Goal: Transaction & Acquisition: Purchase product/service

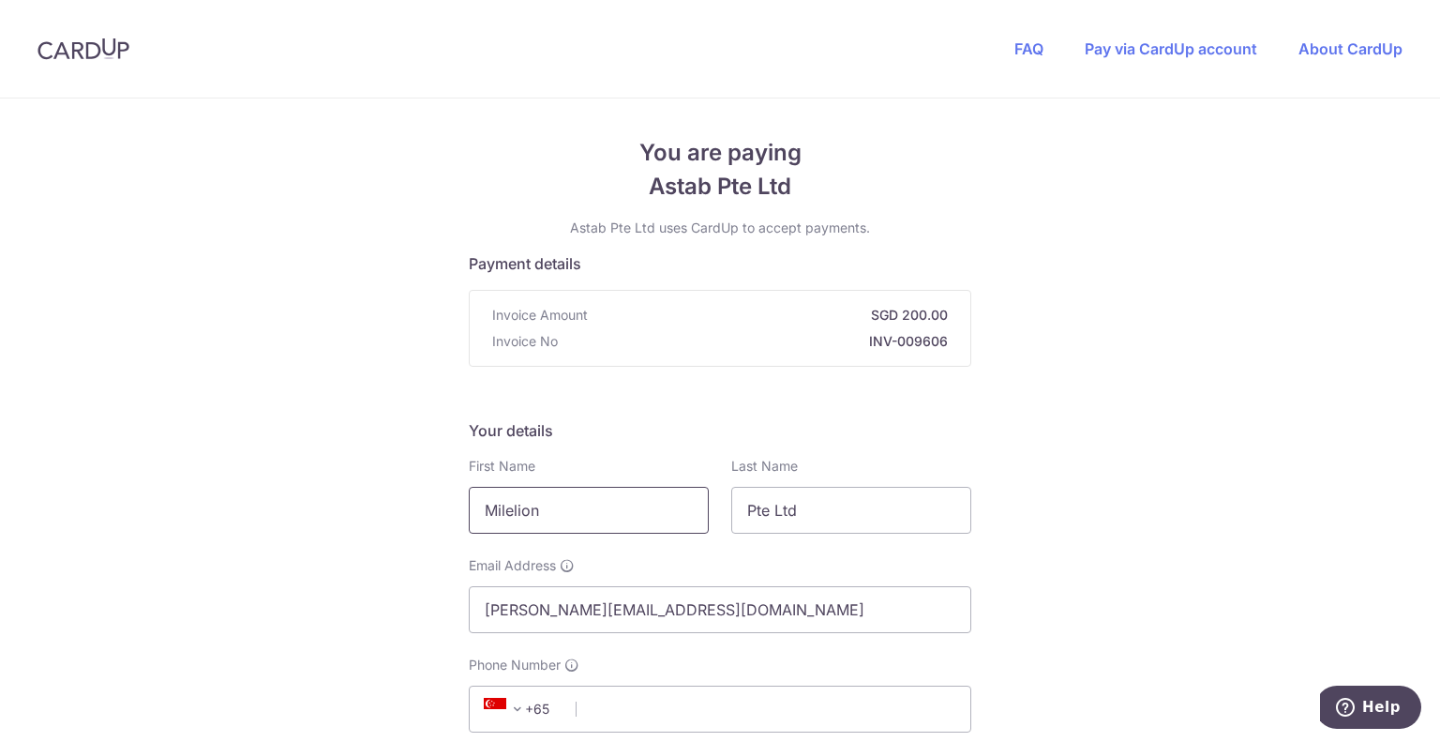
scroll to position [500, 0]
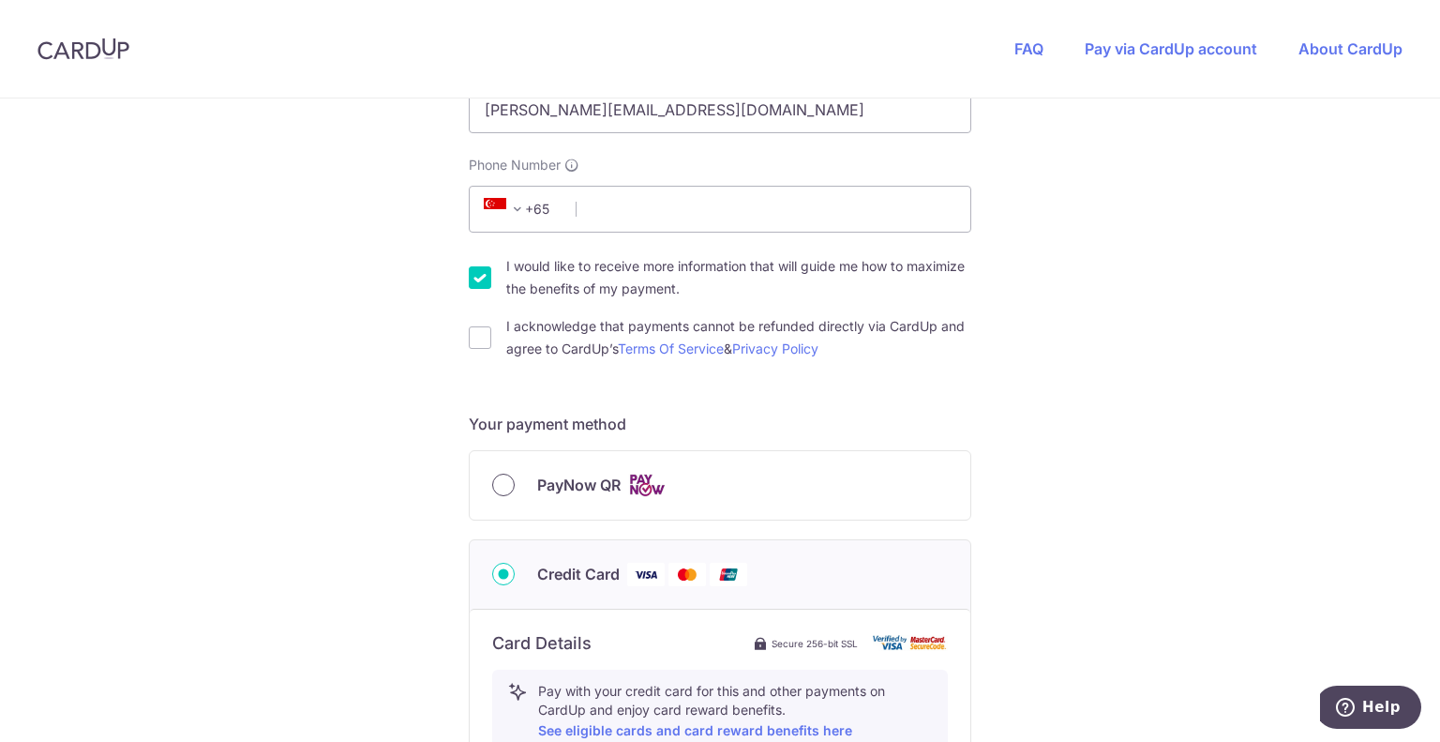
click at [506, 487] on input "PayNow QR" at bounding box center [503, 484] width 23 height 23
radio input "true"
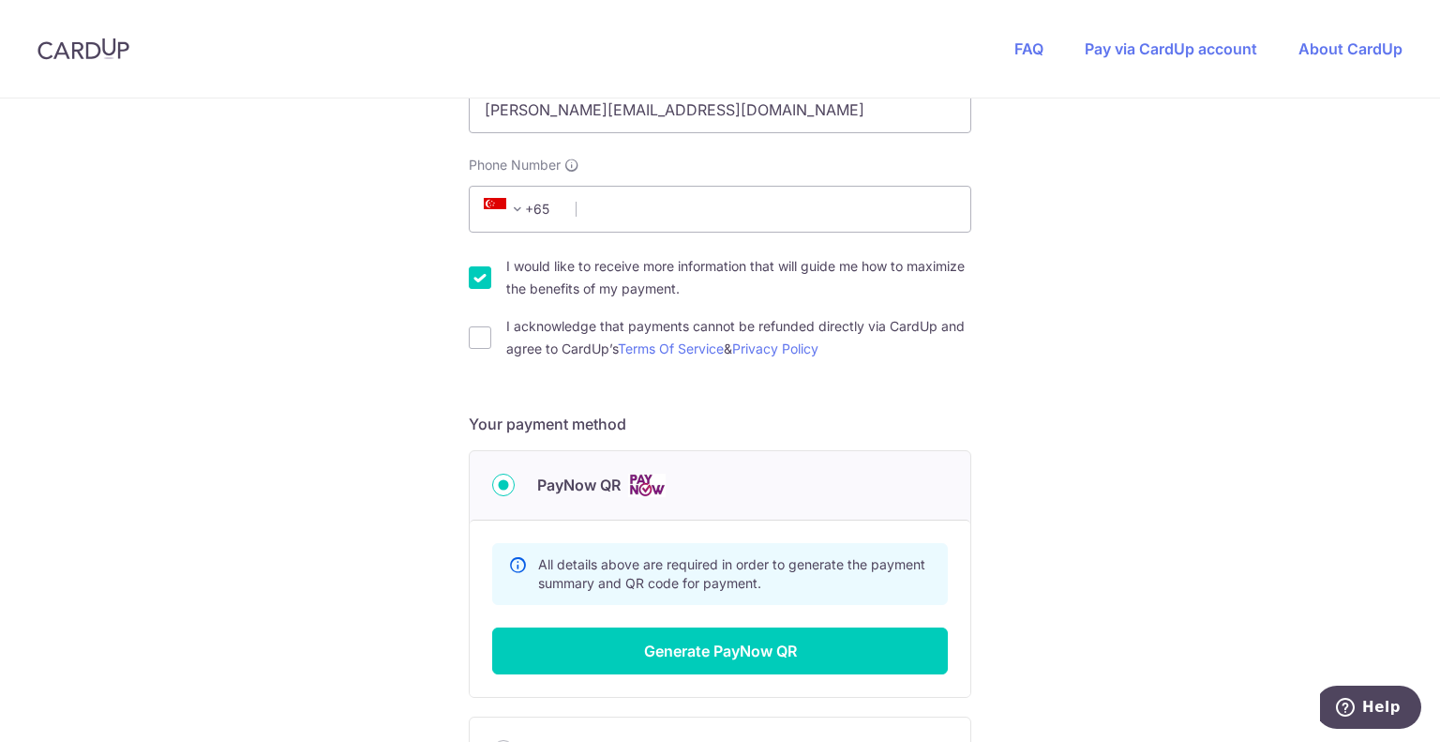
click at [474, 296] on div "I would like to receive more information that will guide me how to maximize the…" at bounding box center [720, 277] width 503 height 45
click at [474, 281] on input "I would like to receive more information that will guide me how to maximize the…" at bounding box center [480, 277] width 23 height 23
checkbox input "false"
click at [599, 222] on input "Phone Number" at bounding box center [720, 209] width 503 height 47
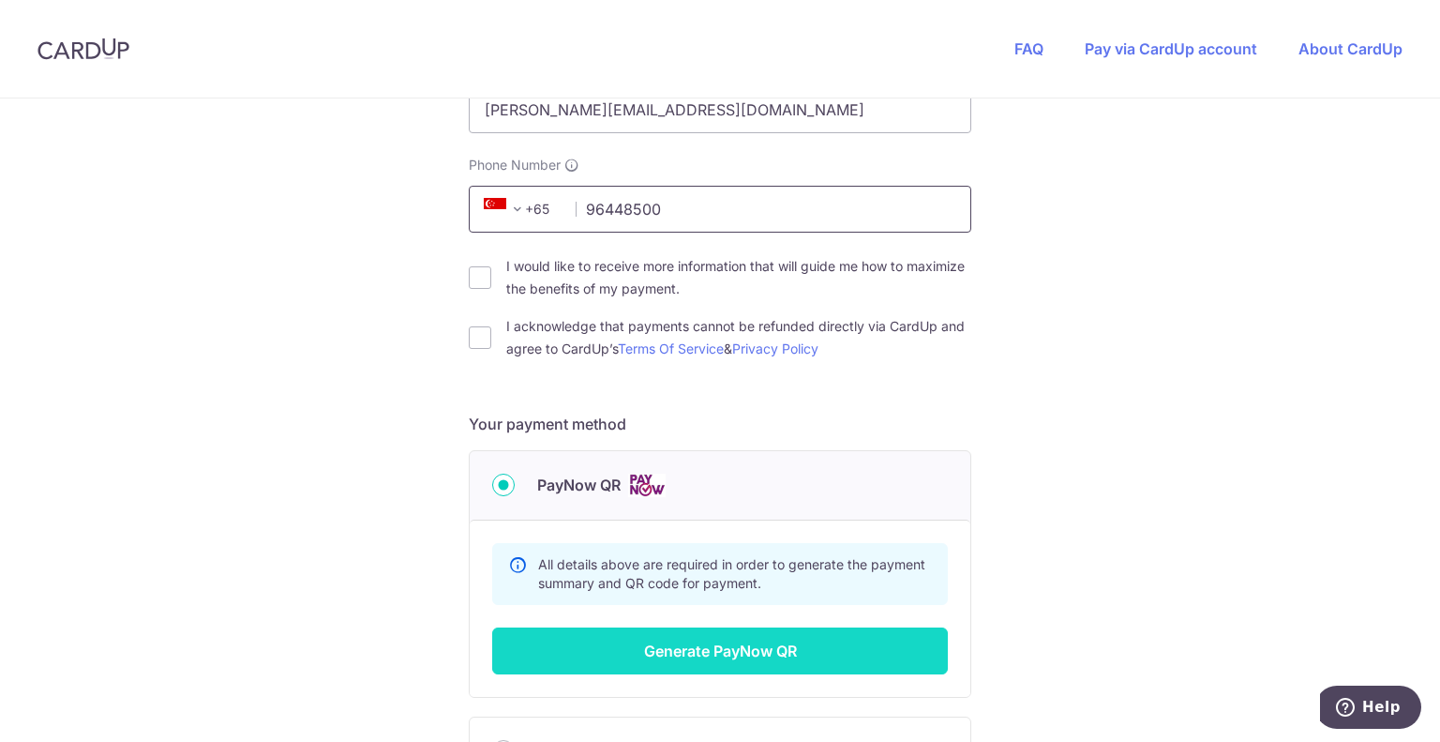
type input "96448500"
click at [666, 648] on button "Generate PayNow QR" at bounding box center [720, 650] width 456 height 47
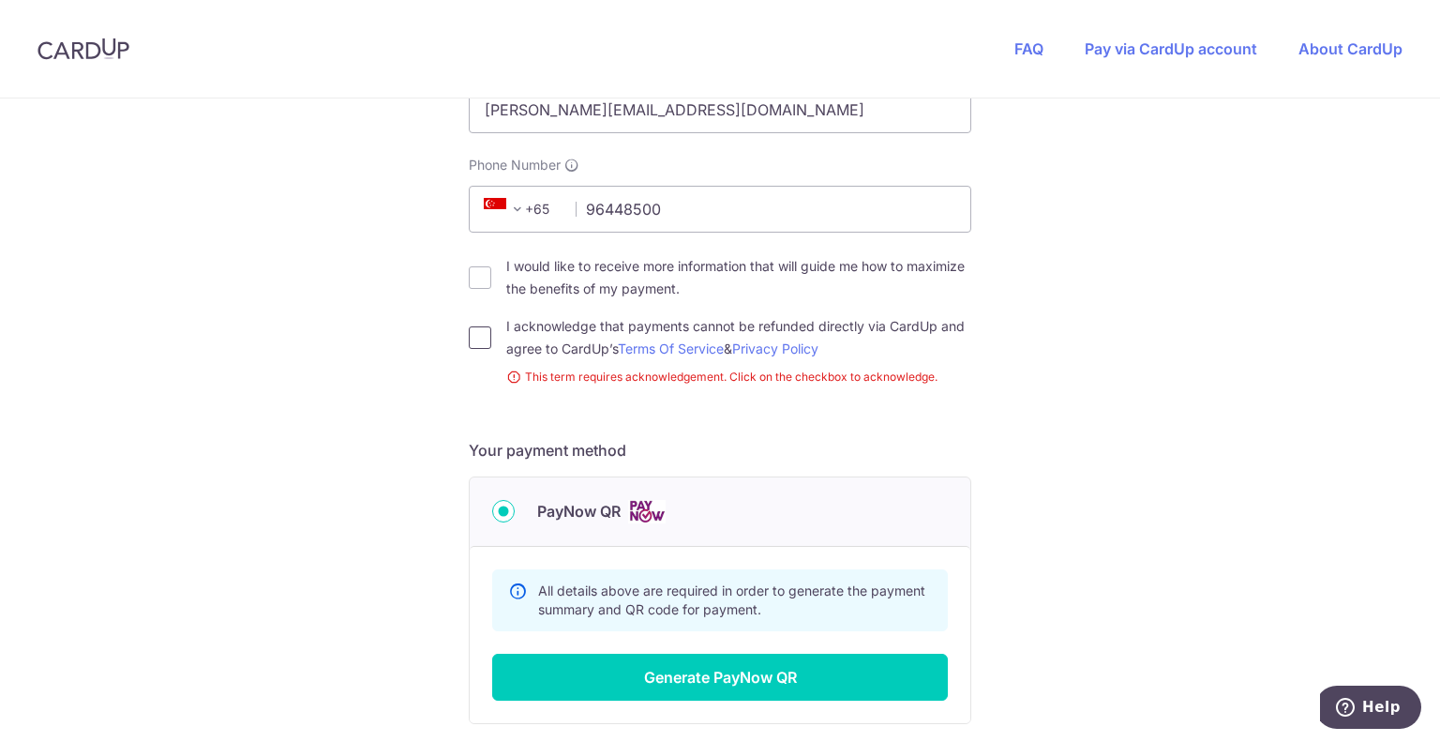
click at [480, 333] on input "I acknowledge that payments cannot be refunded directly via CardUp and agree to…" at bounding box center [480, 337] width 23 height 23
checkbox input "true"
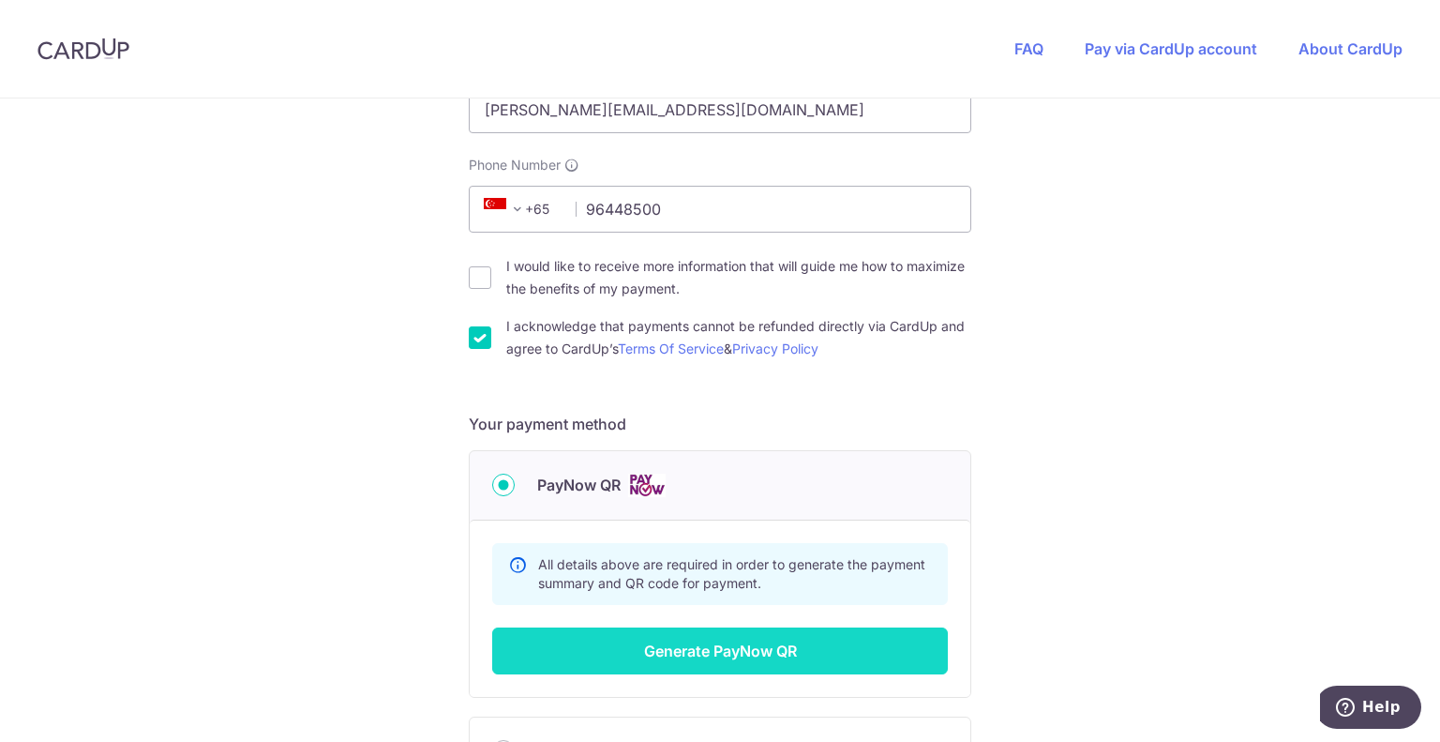
click at [739, 653] on button "Generate PayNow QR" at bounding box center [720, 650] width 456 height 47
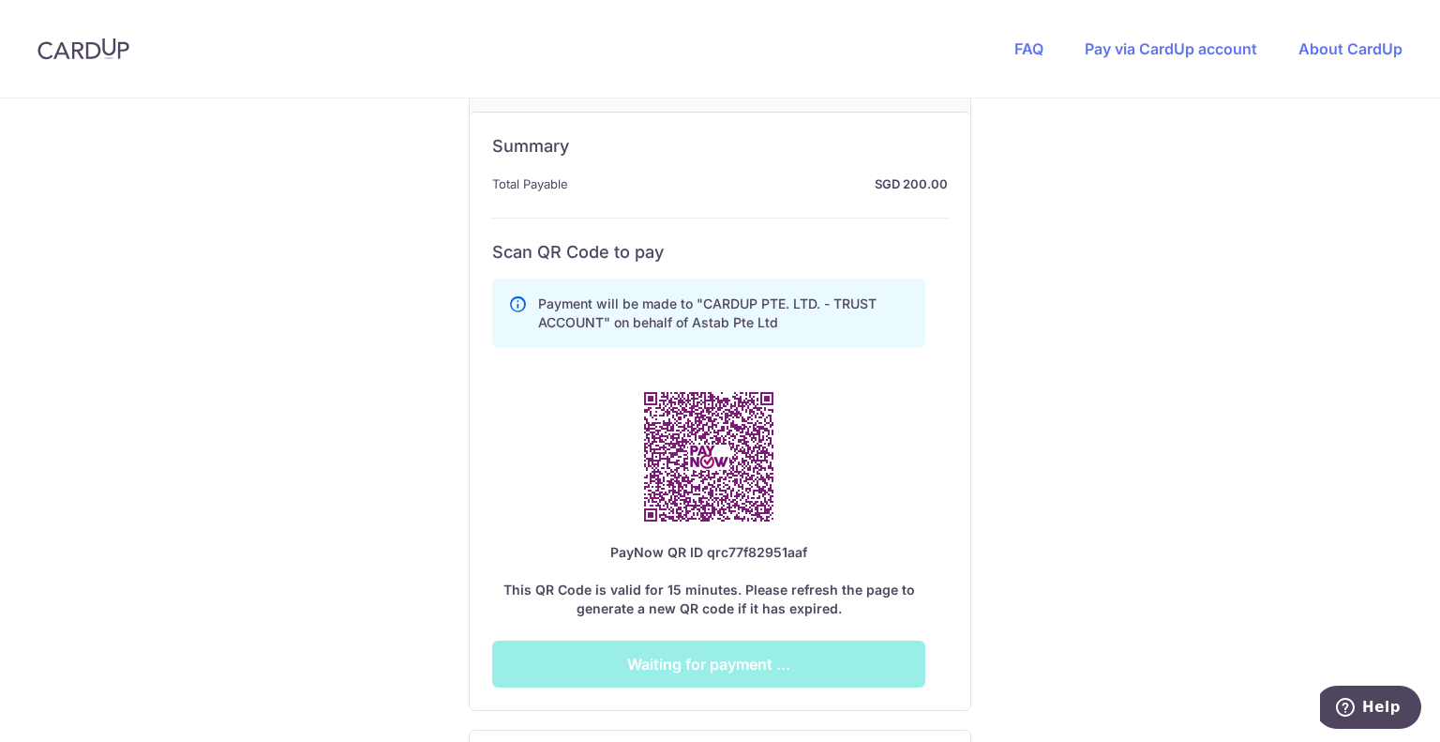
scroll to position [908, 0]
